Goal: Task Accomplishment & Management: Use online tool/utility

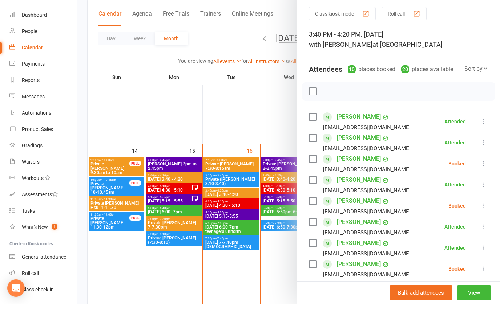
scroll to position [117, 0]
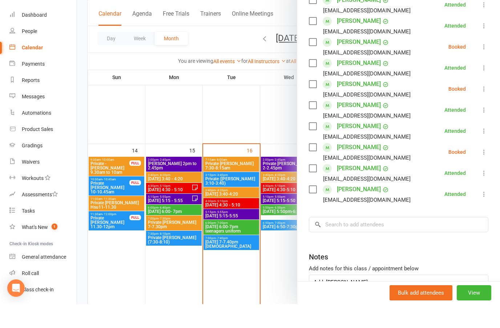
type textarea "Add: [PERSON_NAME]"
click at [244, 229] on div at bounding box center [288, 164] width 423 height 328
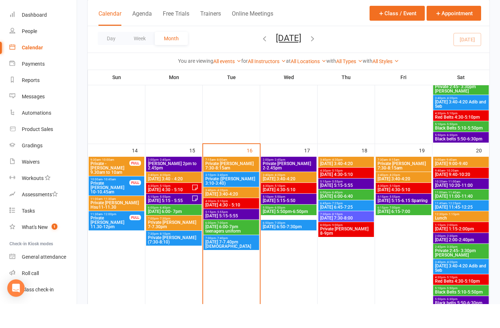
scroll to position [323, 0]
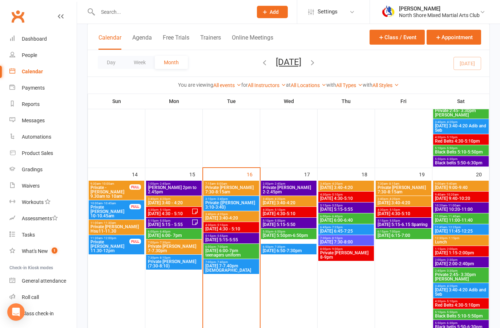
click at [243, 229] on span "[DATE] 4:30 - 5:10" at bounding box center [231, 229] width 53 height 4
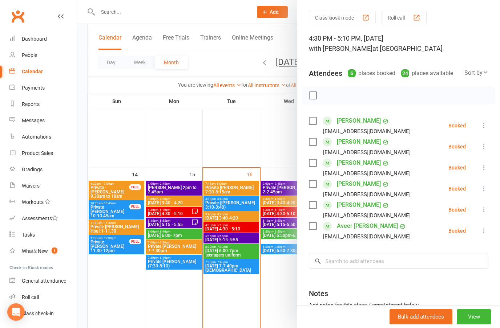
scroll to position [20, 0]
click at [243, 218] on div at bounding box center [288, 164] width 423 height 328
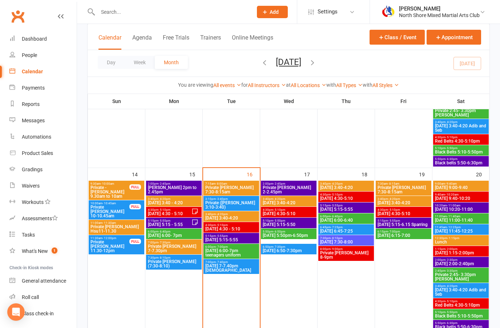
click at [242, 218] on span "[DATE] 3:40-4:20" at bounding box center [231, 218] width 53 height 4
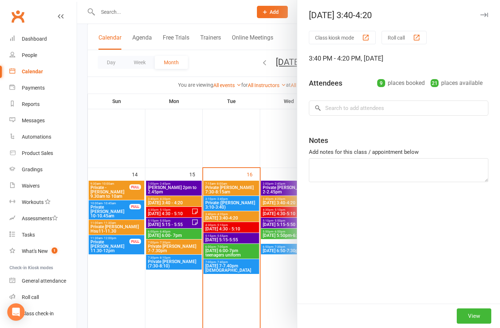
type textarea "Add: [PERSON_NAME]"
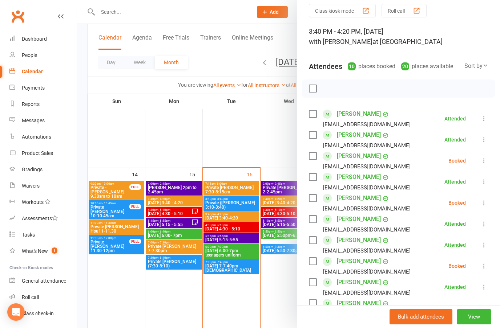
scroll to position [28, 0]
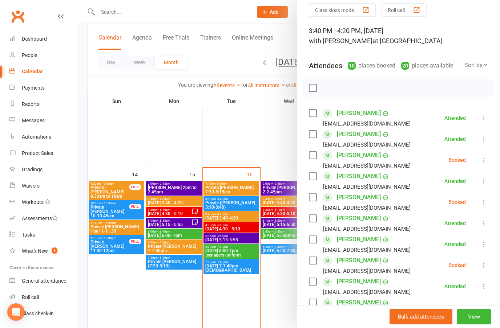
click at [244, 231] on div at bounding box center [288, 164] width 423 height 328
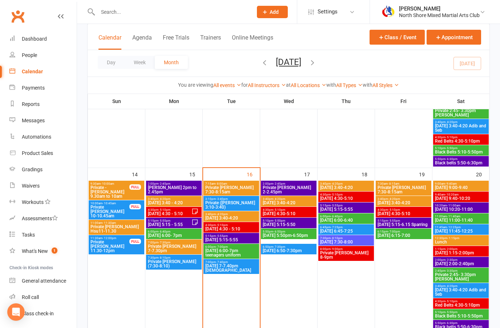
click at [244, 229] on span "[DATE] 4:30 - 5:10" at bounding box center [231, 229] width 53 height 4
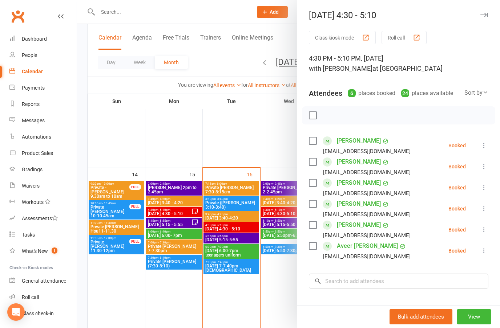
click at [478, 167] on li "[PERSON_NAME] [EMAIL_ADDRESS][DOMAIN_NAME] Booked More info Remove Check in Mar…" at bounding box center [398, 166] width 179 height 21
click at [480, 170] on icon at bounding box center [483, 166] width 7 height 7
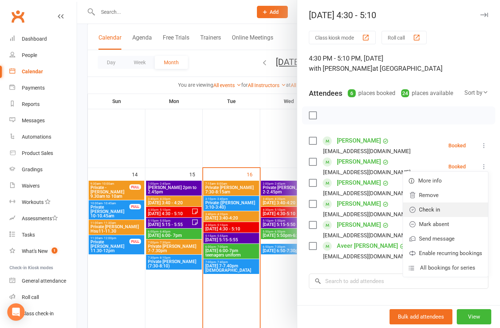
click at [439, 207] on link "Check in" at bounding box center [445, 210] width 85 height 15
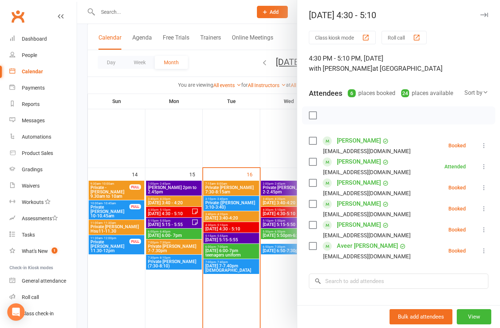
click at [484, 189] on icon at bounding box center [483, 187] width 7 height 7
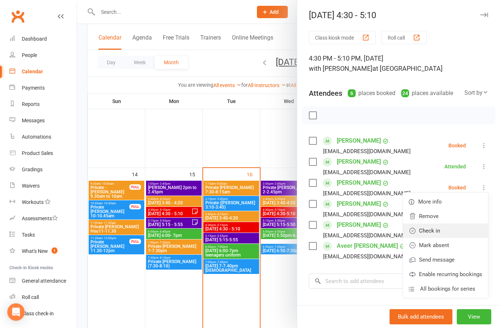
click at [429, 232] on link "Check in" at bounding box center [445, 231] width 85 height 15
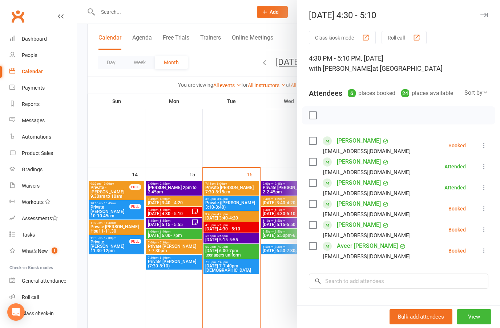
click at [482, 206] on icon at bounding box center [483, 208] width 7 height 7
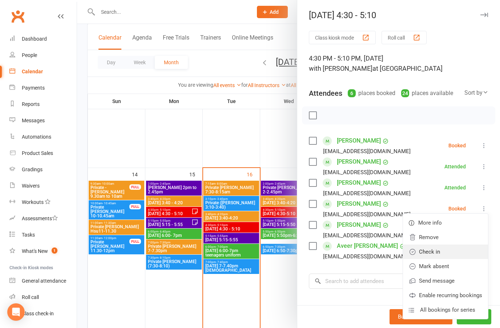
click at [435, 255] on link "Check in" at bounding box center [445, 252] width 85 height 15
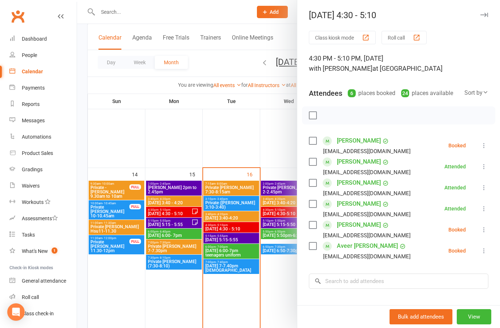
click at [482, 229] on icon at bounding box center [483, 229] width 7 height 7
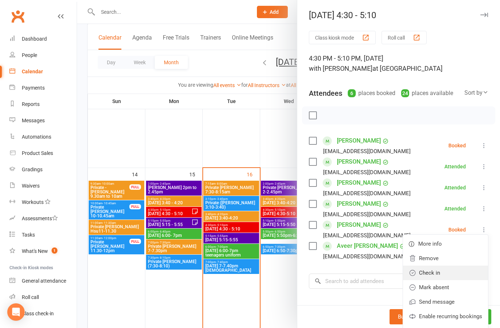
click at [431, 274] on link "Check in" at bounding box center [445, 273] width 85 height 15
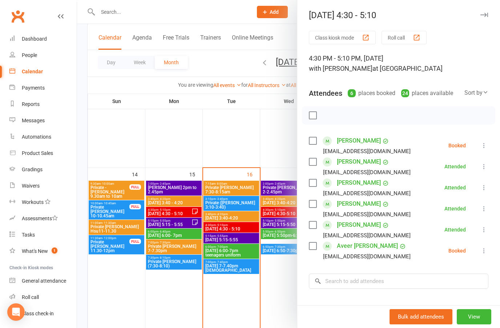
click at [484, 248] on icon at bounding box center [483, 250] width 7 height 7
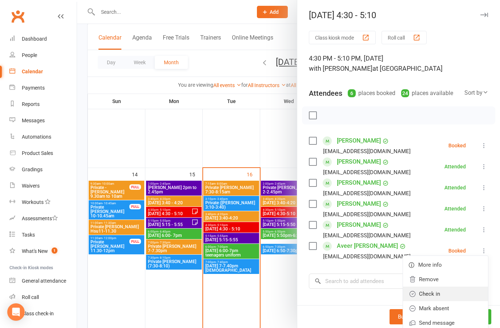
click at [433, 291] on link "Check in" at bounding box center [445, 294] width 85 height 15
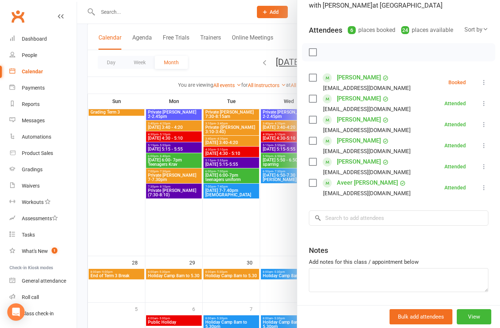
scroll to position [61, 0]
